Goal: Task Accomplishment & Management: Complete application form

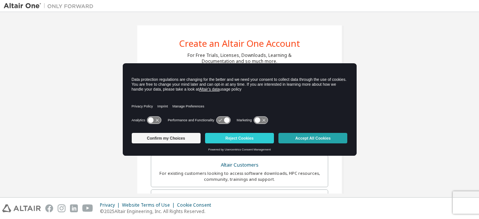
click at [322, 136] on button "Accept All Cookies" at bounding box center [312, 138] width 69 height 10
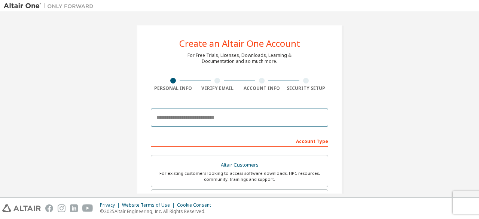
click at [232, 115] on input "email" at bounding box center [239, 117] width 177 height 18
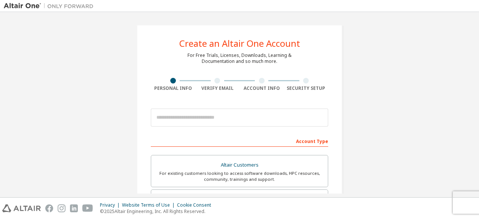
click at [358, 108] on div "Create an Altair One Account For Free Trials, Licenses, Downloads, Learning & D…" at bounding box center [239, 214] width 471 height 396
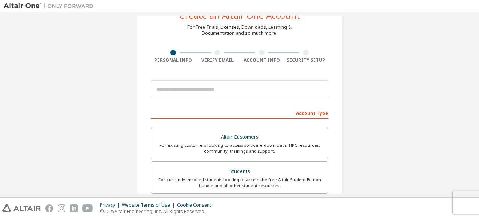
scroll to position [28, 0]
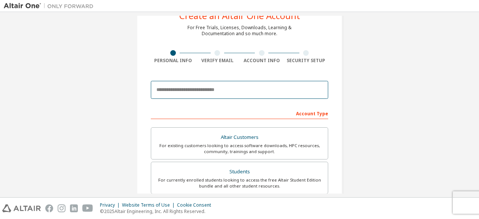
click at [206, 91] on input "email" at bounding box center [239, 90] width 177 height 18
type input "**********"
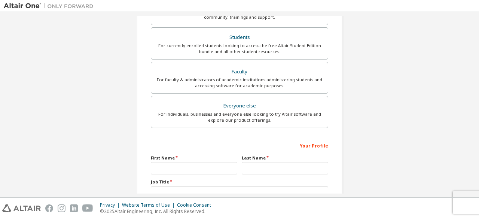
scroll to position [162, 0]
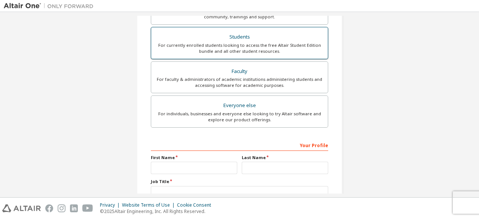
click at [285, 47] on div "For currently enrolled students looking to access the free Altair Student Editi…" at bounding box center [240, 48] width 168 height 12
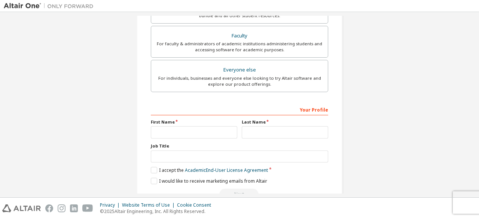
scroll to position [216, 0]
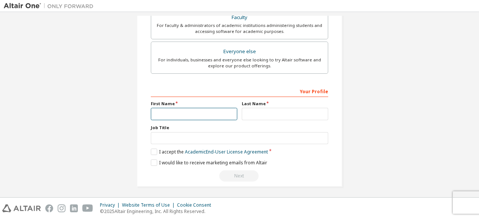
click at [220, 113] on input "text" at bounding box center [194, 114] width 86 height 12
type input "*"
type input "*********"
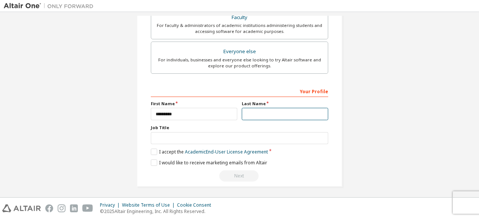
click at [248, 111] on input "text" at bounding box center [285, 114] width 86 height 12
type input "********"
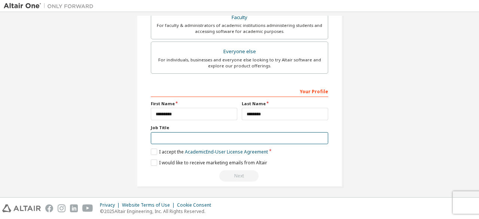
click at [224, 133] on input "text" at bounding box center [239, 138] width 177 height 12
type input "*******"
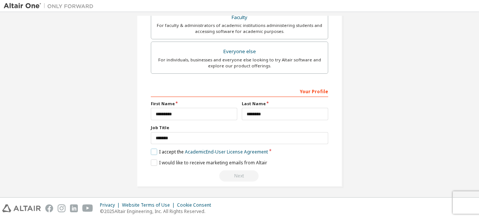
click at [152, 148] on label "I accept the Academic End-User License Agreement" at bounding box center [209, 151] width 117 height 6
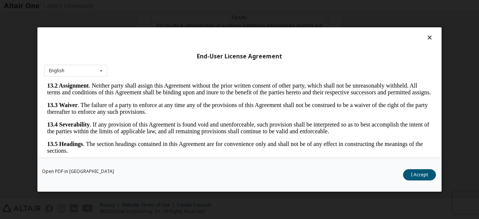
scroll to position [1250, 0]
click at [426, 39] on icon at bounding box center [430, 37] width 8 height 7
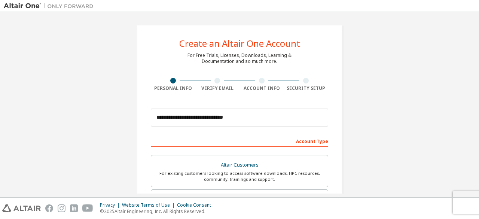
scroll to position [216, 0]
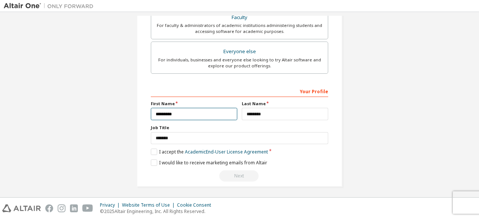
drag, startPoint x: 214, startPoint y: 111, endPoint x: 145, endPoint y: 116, distance: 69.0
click at [301, 160] on div "I would like to receive marketing emails from Altair" at bounding box center [239, 162] width 177 height 6
click at [153, 159] on label "I would like to receive marketing emails from Altair" at bounding box center [209, 162] width 116 height 6
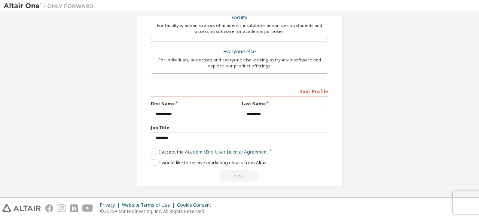
click at [153, 150] on label "I accept the Academic End-User License Agreement" at bounding box center [209, 151] width 117 height 6
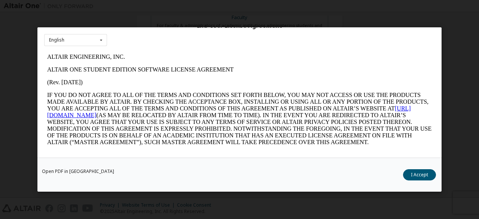
scroll to position [0, 0]
click at [419, 172] on button "I Accept" at bounding box center [419, 174] width 33 height 11
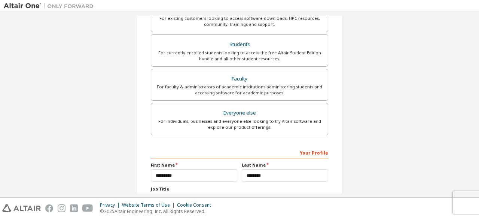
scroll to position [216, 0]
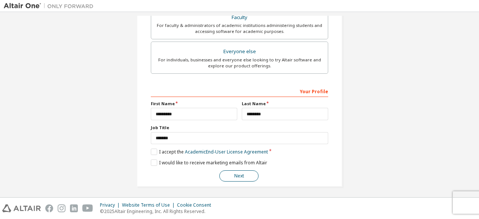
click at [233, 174] on button "Next" at bounding box center [238, 175] width 39 height 11
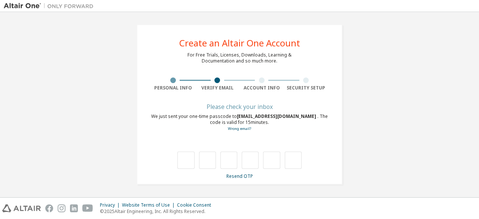
scroll to position [0, 0]
type input "*"
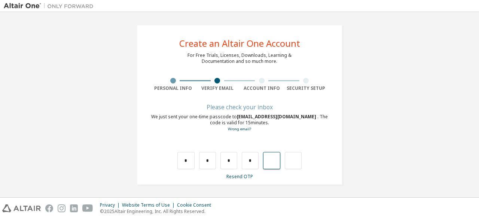
type input "*"
